Goal: Information Seeking & Learning: Learn about a topic

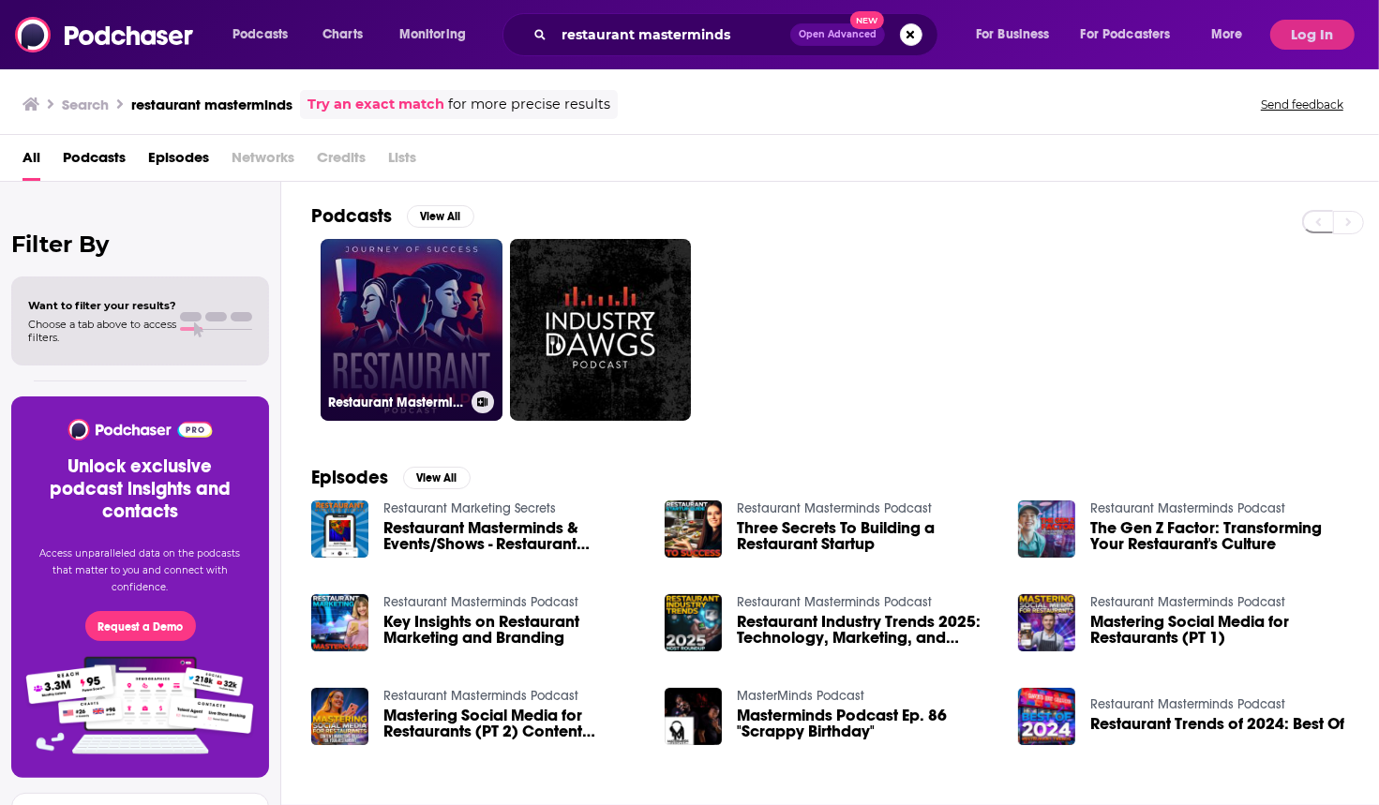
click at [454, 264] on link "Restaurant Masterminds Podcast" at bounding box center [412, 330] width 182 height 182
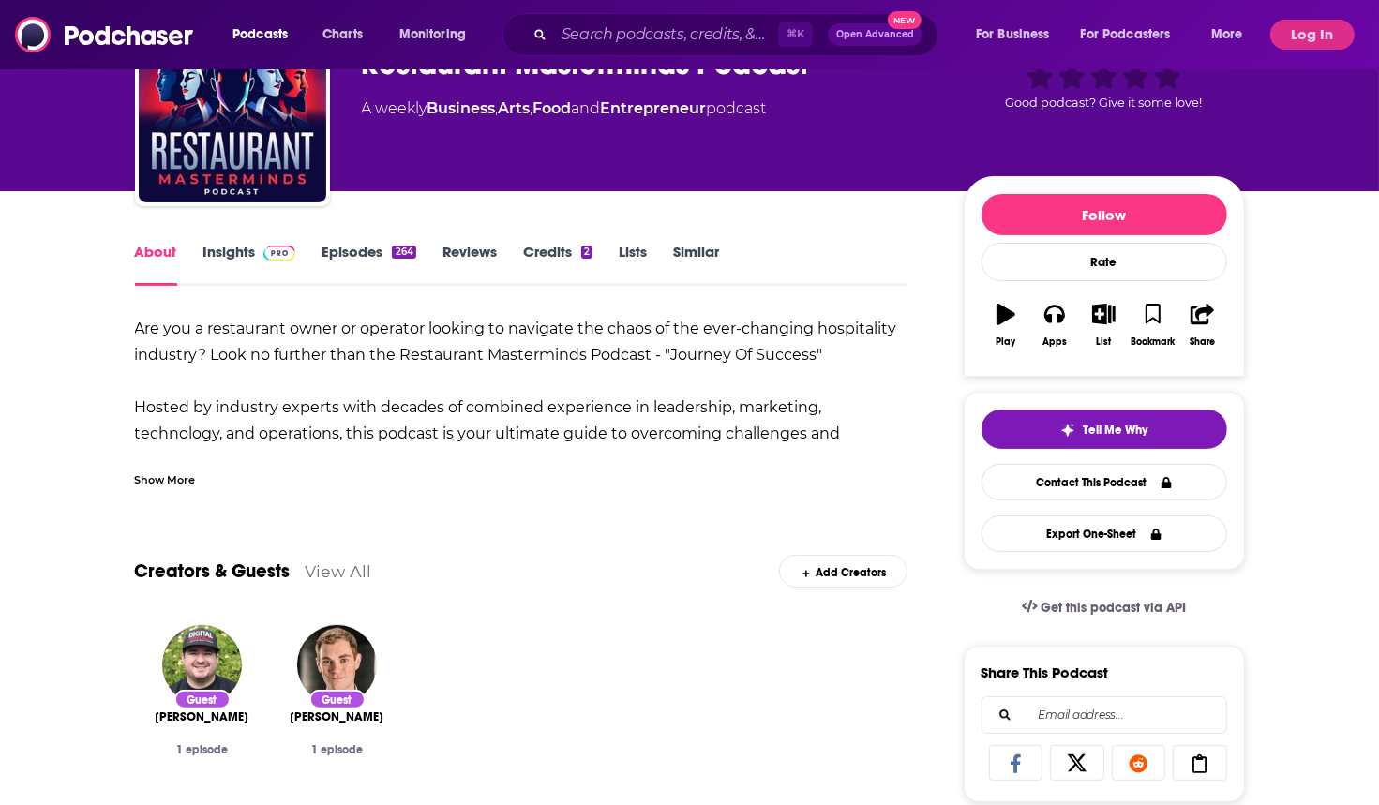
scroll to position [59, 0]
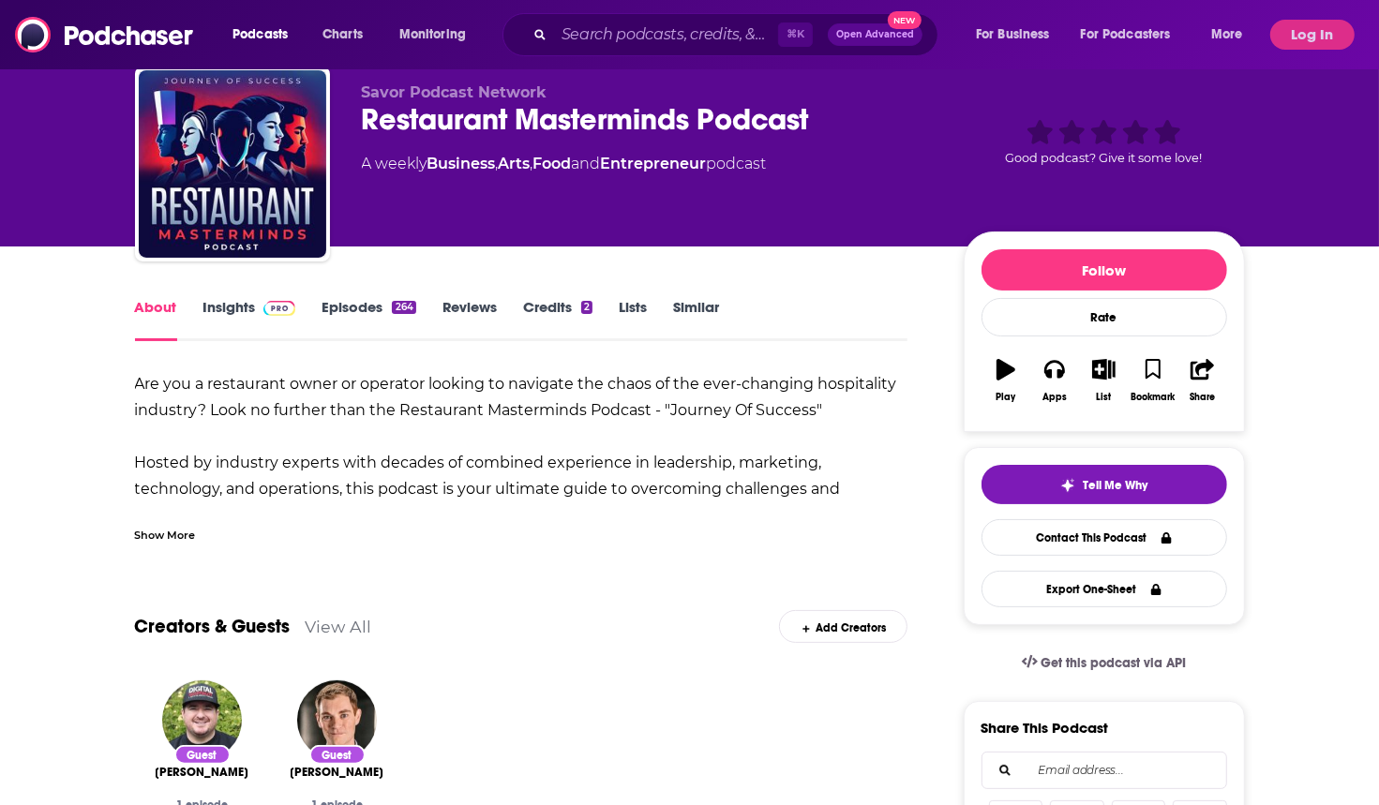
click at [269, 306] on img at bounding box center [279, 308] width 33 height 15
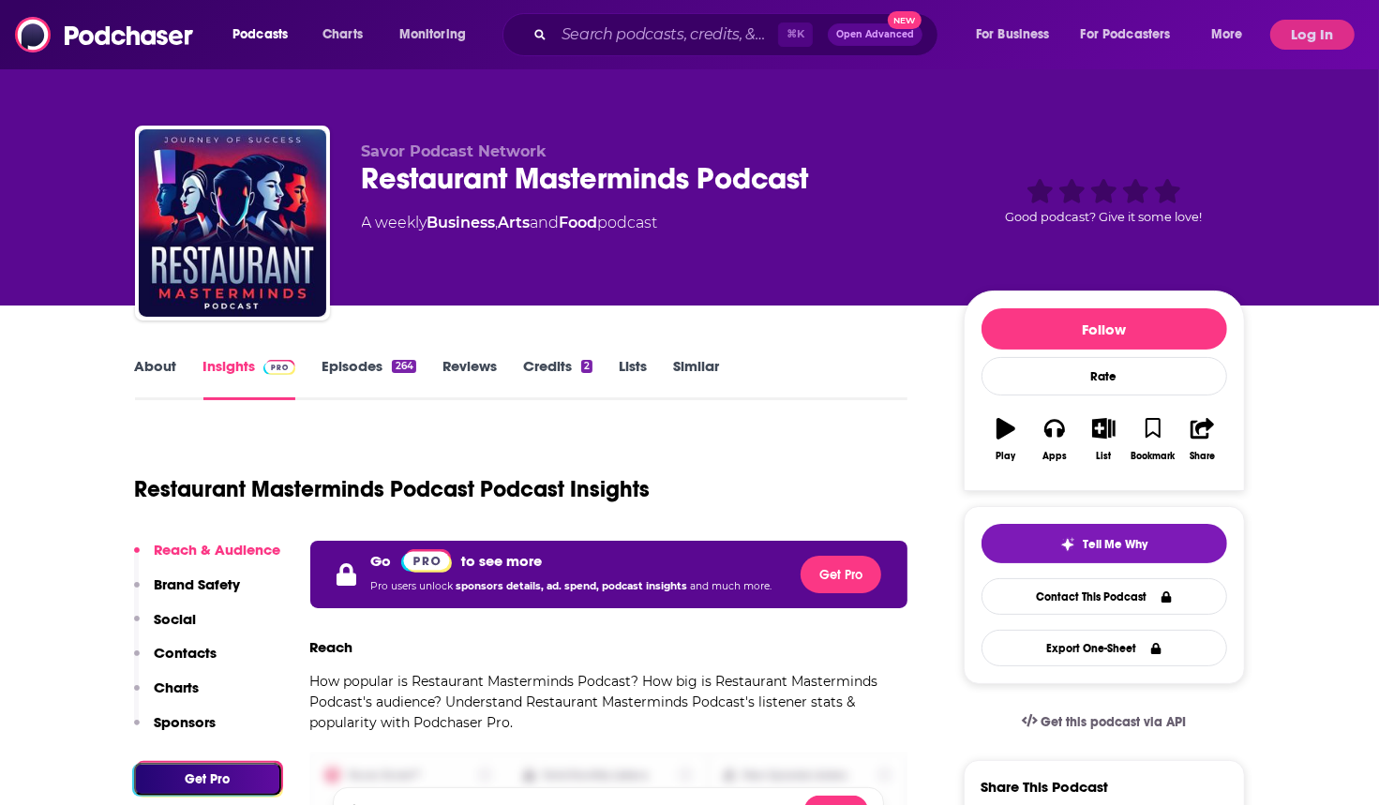
click at [1284, 38] on button "Log In" at bounding box center [1312, 35] width 84 height 30
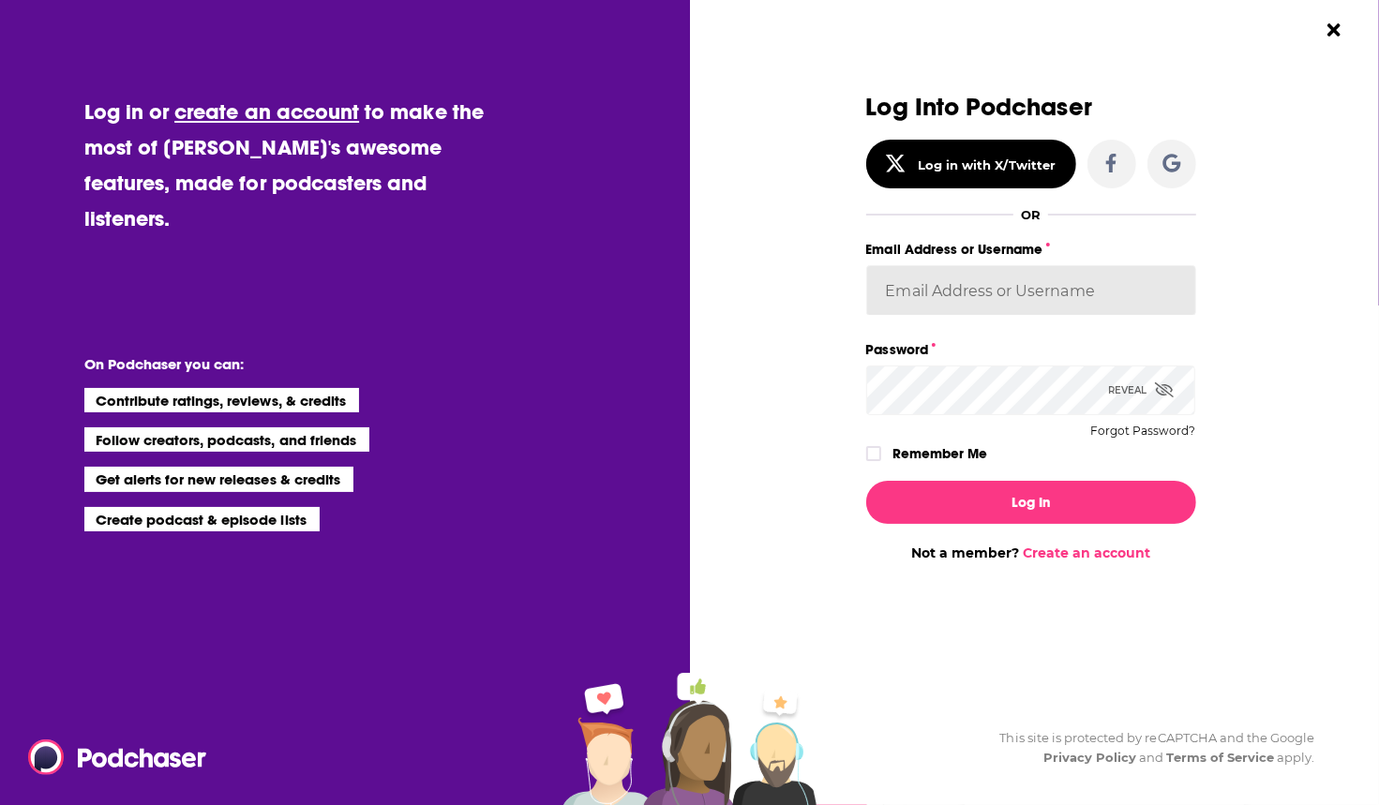
type input "redsetterpr"
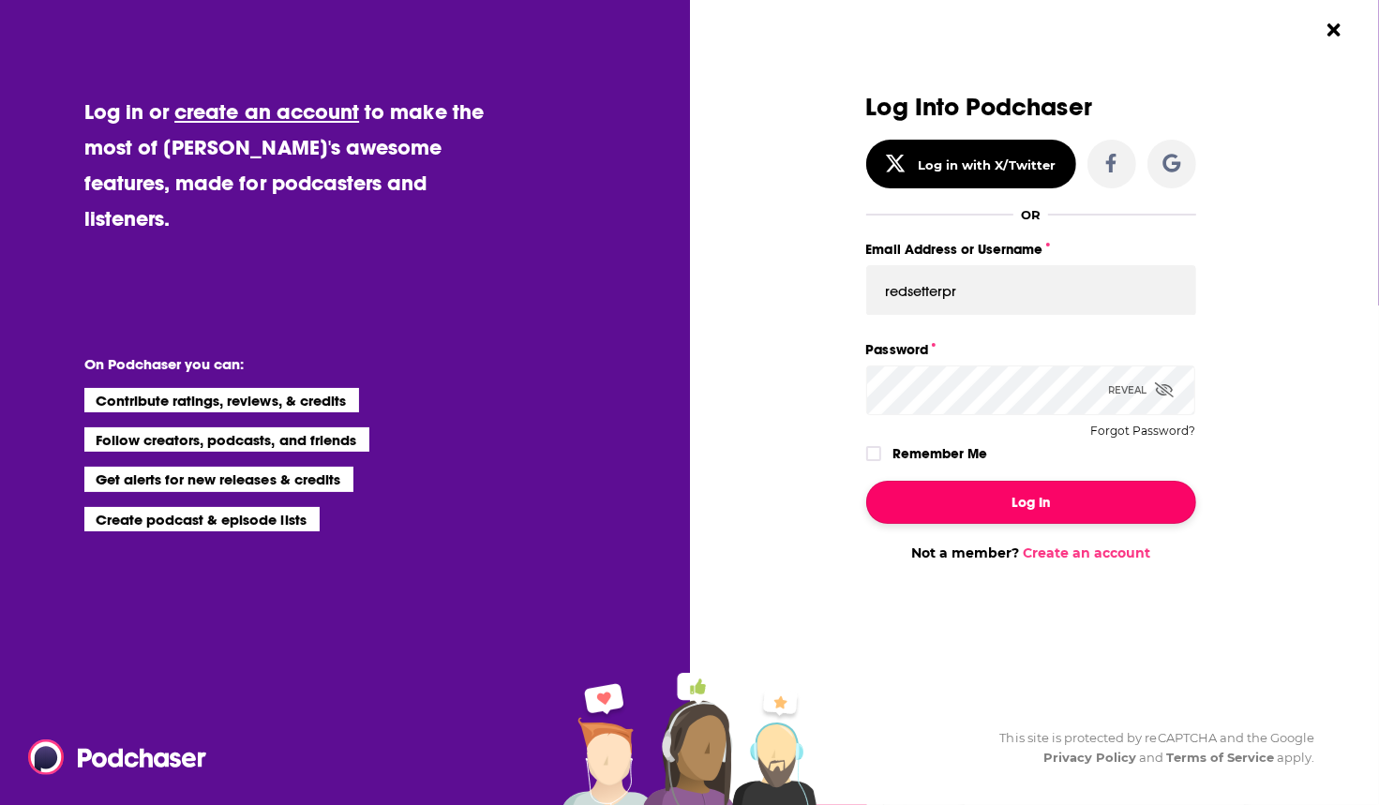
click at [1081, 490] on button "Log In" at bounding box center [1031, 502] width 330 height 43
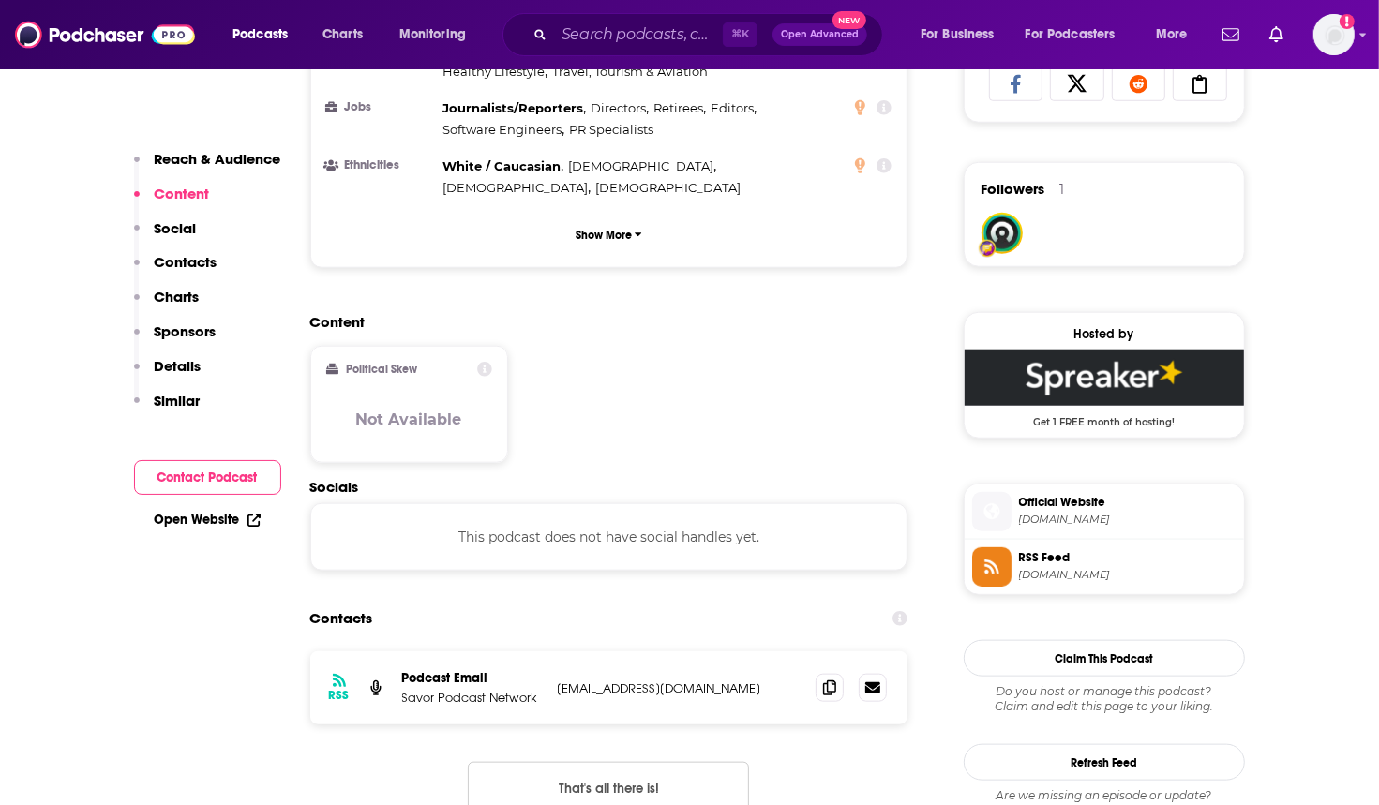
scroll to position [1293, 0]
